Goal: Information Seeking & Learning: Find specific fact

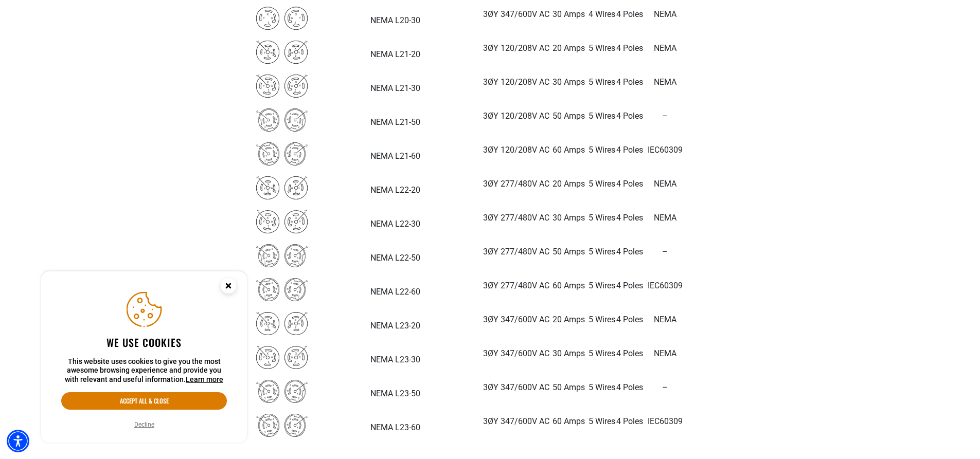
scroll to position [2468, 0]
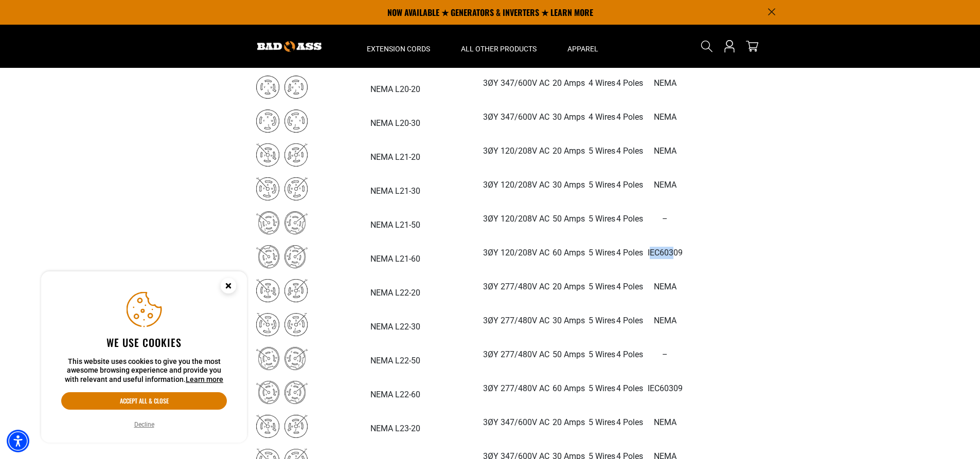
drag, startPoint x: 532, startPoint y: 250, endPoint x: 553, endPoint y: 249, distance: 21.1
click at [644, 249] on p "IEC60309" at bounding box center [665, 253] width 42 height 12
drag, startPoint x: 526, startPoint y: 252, endPoint x: 560, endPoint y: 249, distance: 34.6
click at [644, 249] on p "IEC60309" at bounding box center [665, 253] width 42 height 12
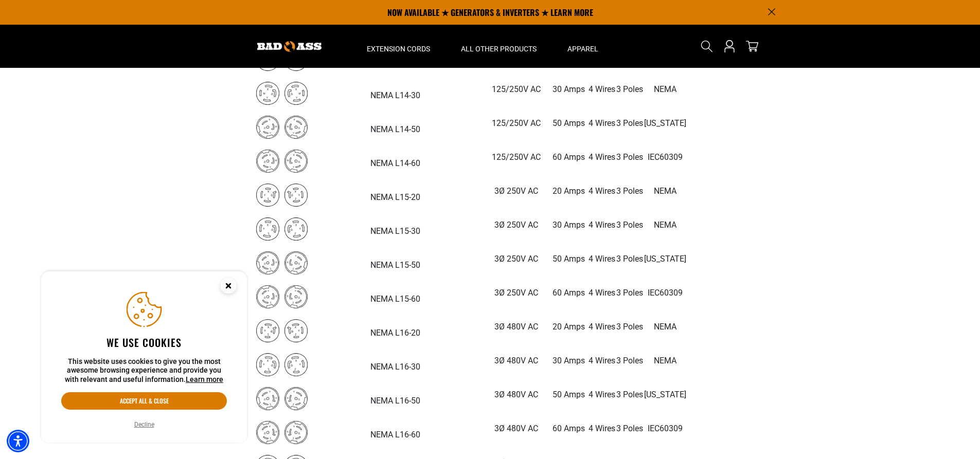
scroll to position [1800, 0]
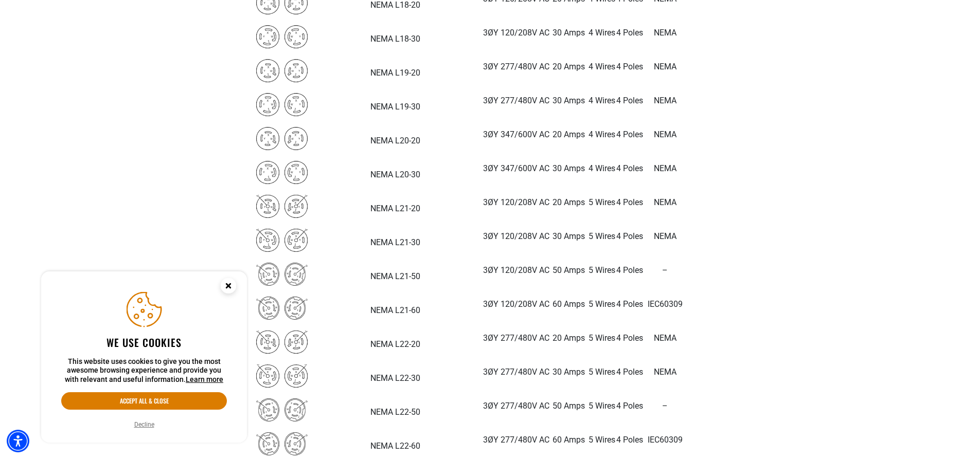
scroll to position [2468, 0]
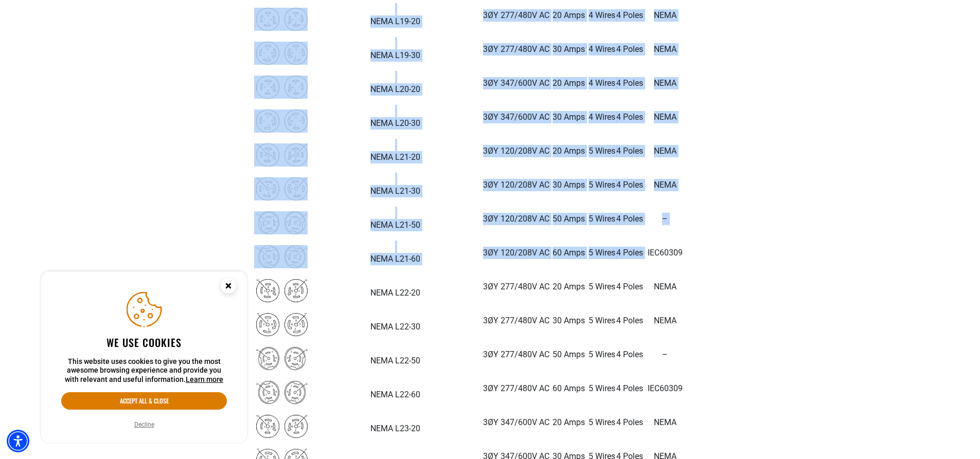
drag, startPoint x: 565, startPoint y: 255, endPoint x: 526, endPoint y: 254, distance: 38.6
click at [643, 272] on td "IEC60309" at bounding box center [664, 257] width 43 height 34
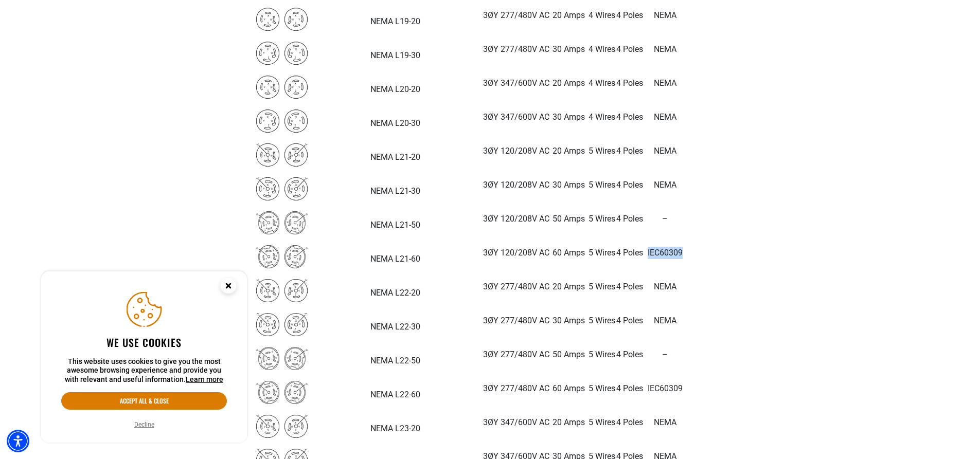
drag, startPoint x: 526, startPoint y: 251, endPoint x: 559, endPoint y: 250, distance: 34.0
click at [644, 250] on p "IEC60309" at bounding box center [665, 253] width 42 height 12
copy p "IEC60309"
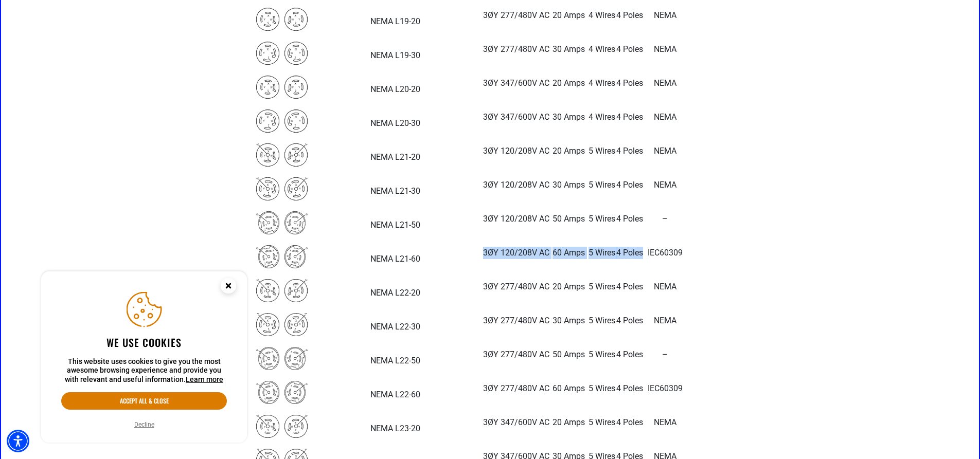
drag, startPoint x: 361, startPoint y: 252, endPoint x: 520, endPoint y: 244, distance: 158.6
click at [520, 244] on tr "NEMA L21-60 3ØY 120/208V AC 60 Amps 5 Wires 4 Poles IEC60309" at bounding box center [470, 257] width 433 height 34
copy tr "3ØY 120/208V AC 60 Amps 5 Wires 4 Poles"
